Goal: Use online tool/utility: Utilize a website feature to perform a specific function

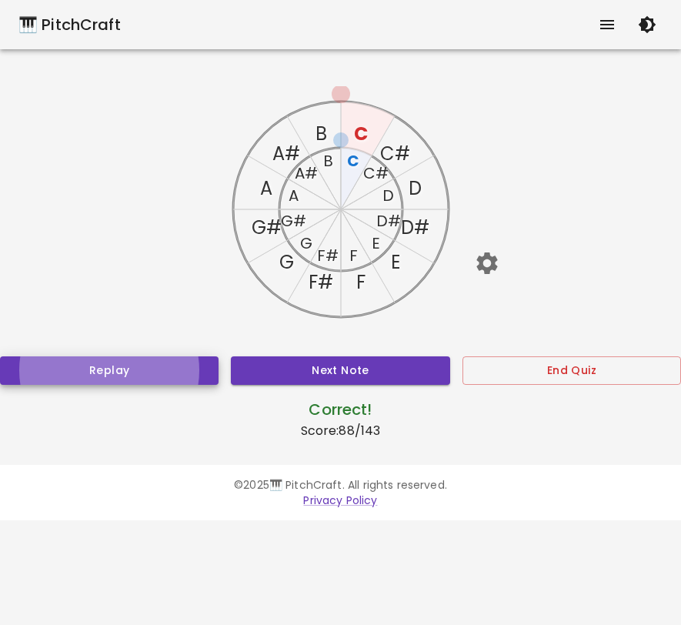
click at [482, 262] on icon "button" at bounding box center [486, 263] width 21 height 22
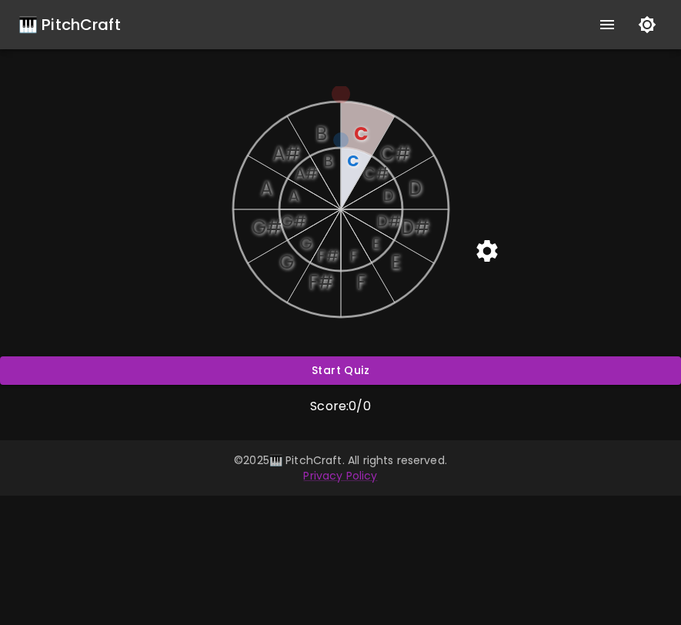
click at [649, 32] on icon "button" at bounding box center [647, 24] width 18 height 18
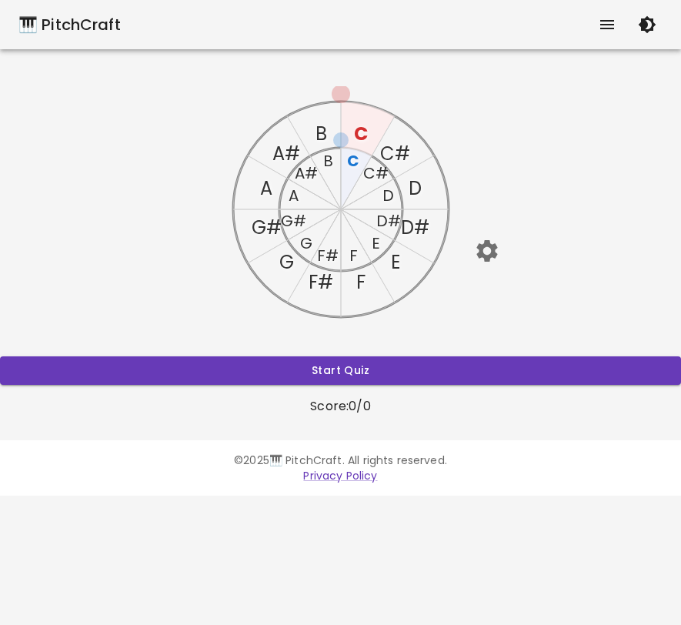
click at [485, 240] on icon "button" at bounding box center [486, 251] width 21 height 22
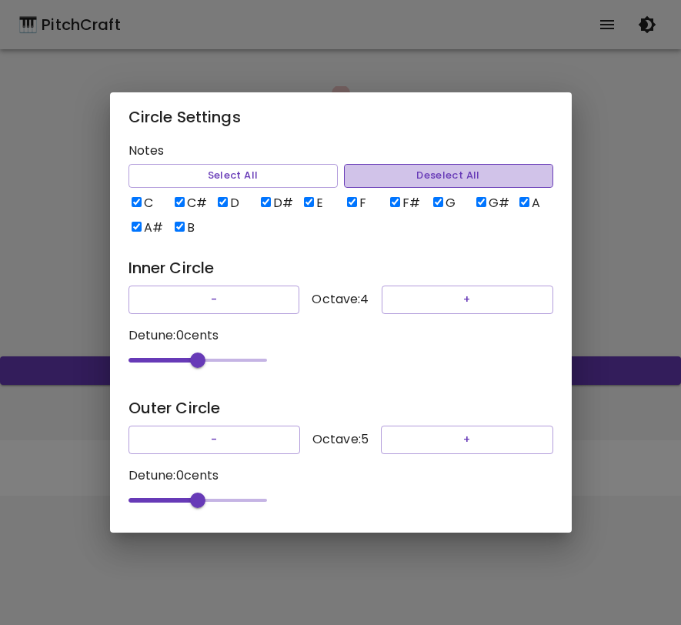
click at [376, 168] on button "Deselect All" at bounding box center [448, 176] width 209 height 24
checkbox input "false"
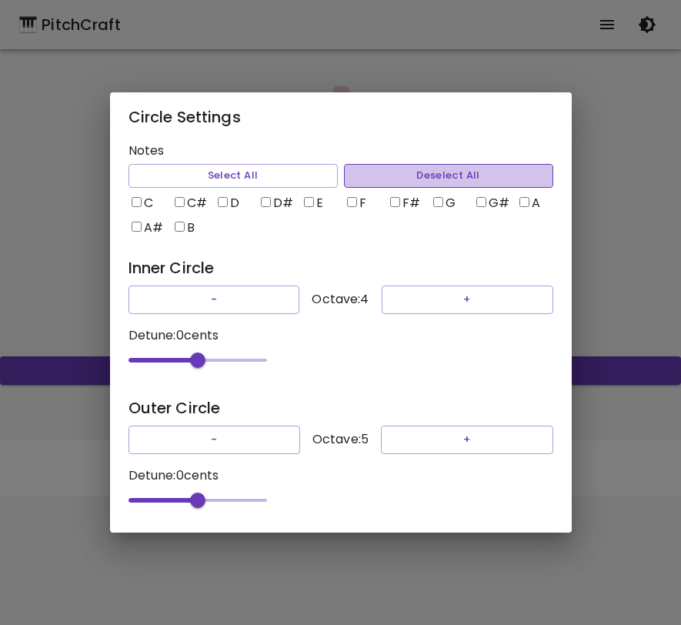
checkbox input "false"
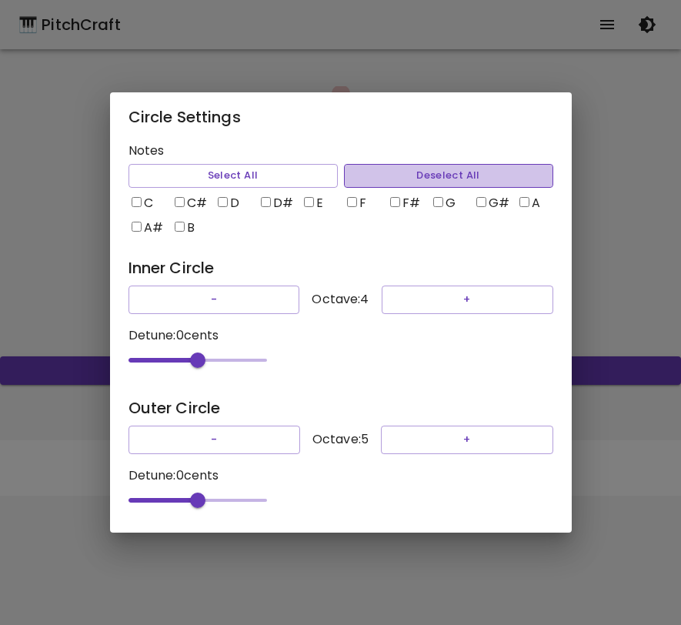
checkbox input "false"
click at [135, 197] on input "C" at bounding box center [137, 202] width 10 height 10
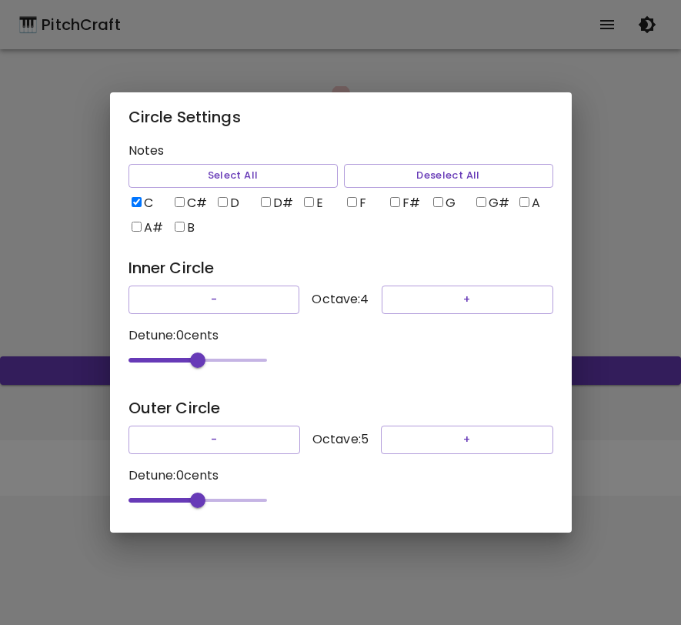
checkbox input "true"
click at [439, 197] on input "G" at bounding box center [438, 202] width 10 height 10
checkbox input "true"
click at [225, 197] on input "D" at bounding box center [223, 202] width 10 height 10
checkbox input "true"
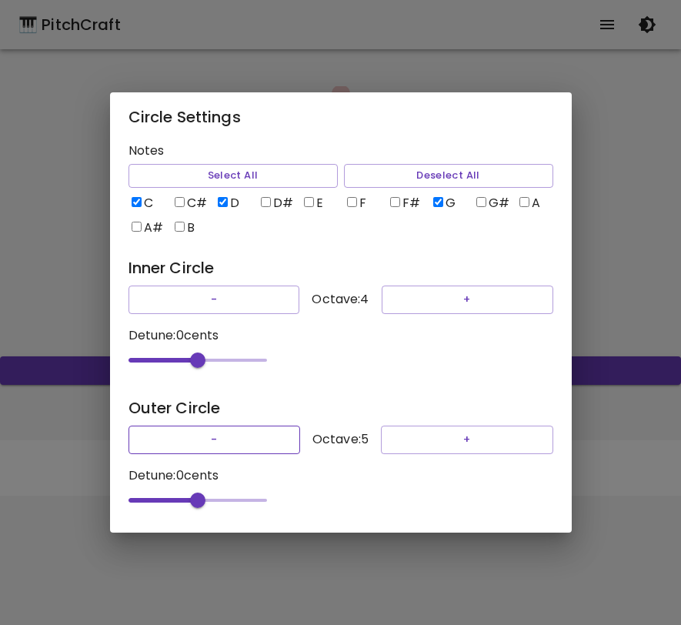
click at [219, 437] on button "-" at bounding box center [215, 440] width 172 height 28
type input "-49"
drag, startPoint x: 199, startPoint y: 503, endPoint x: 163, endPoint y: 508, distance: 35.7
click at [163, 508] on span "-49" at bounding box center [162, 500] width 15 height 15
click at [654, 296] on div "Circle Settings Notes Select All Deselect All C C# D D# E F F# G G# A A# B Inne…" at bounding box center [340, 312] width 681 height 625
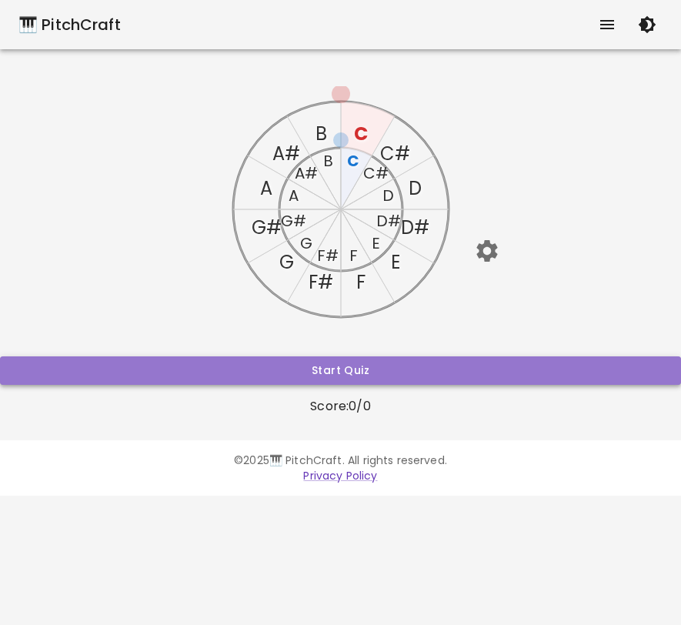
click at [366, 378] on button "Start Quiz" at bounding box center [340, 370] width 681 height 28
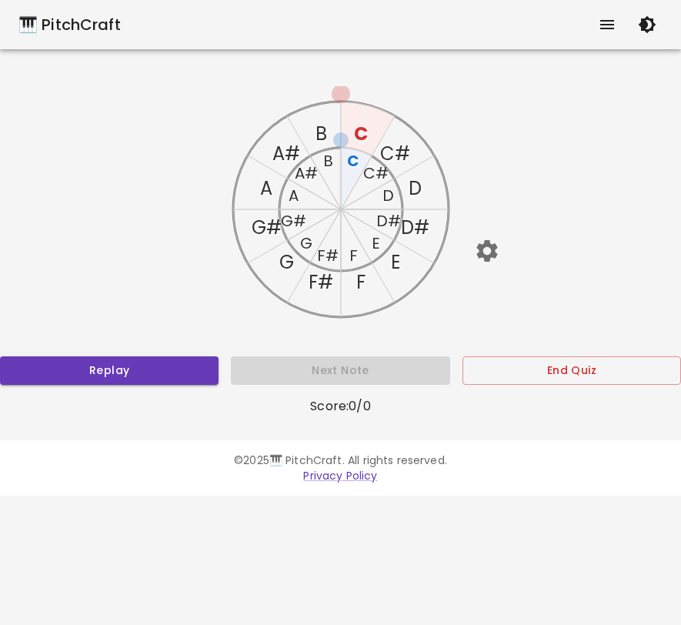
click at [280, 270] on text "G" at bounding box center [286, 261] width 15 height 25
click at [284, 266] on text "G" at bounding box center [286, 261] width 15 height 25
click at [415, 189] on text "D" at bounding box center [415, 187] width 13 height 25
click at [389, 199] on text "D" at bounding box center [388, 196] width 12 height 22
click at [406, 187] on icon "C C# D D# E F F# G G# A A# B C C# D D# E F F# G G# A A# B" at bounding box center [341, 209] width 246 height 246
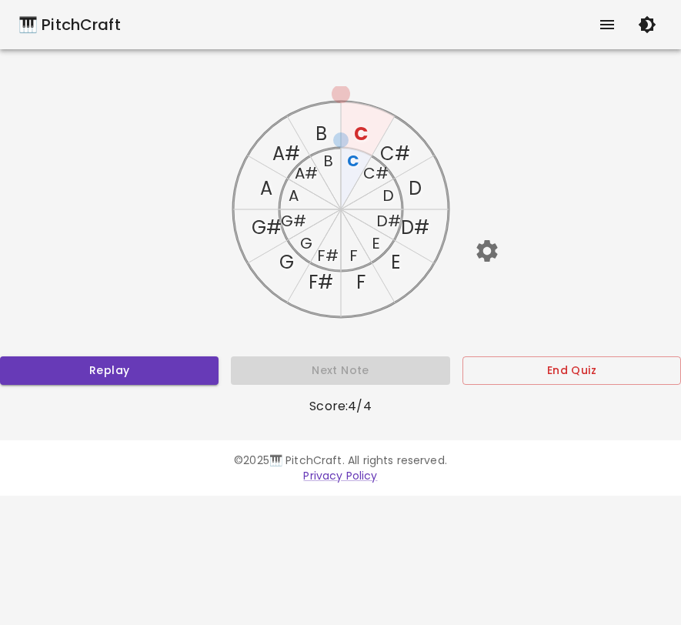
click at [409, 189] on text "D" at bounding box center [415, 187] width 13 height 25
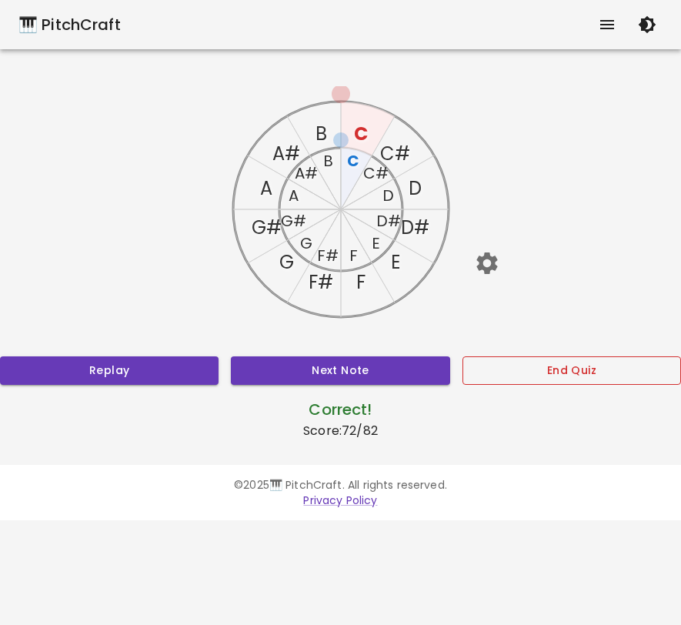
click at [549, 360] on button "End Quiz" at bounding box center [572, 370] width 219 height 28
